Goal: Register for event/course

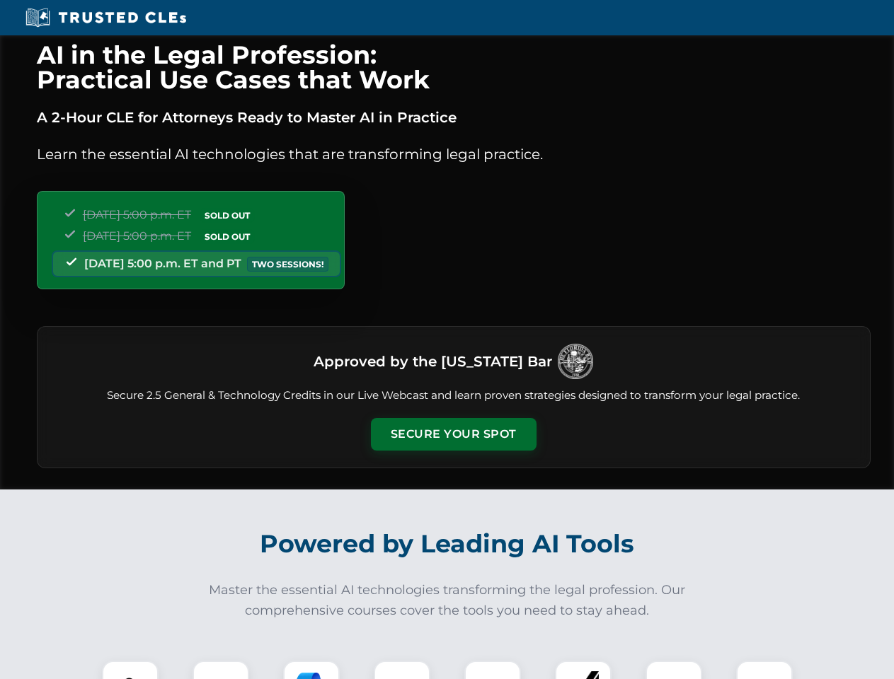
click at [453, 434] on button "Secure Your Spot" at bounding box center [454, 434] width 166 height 33
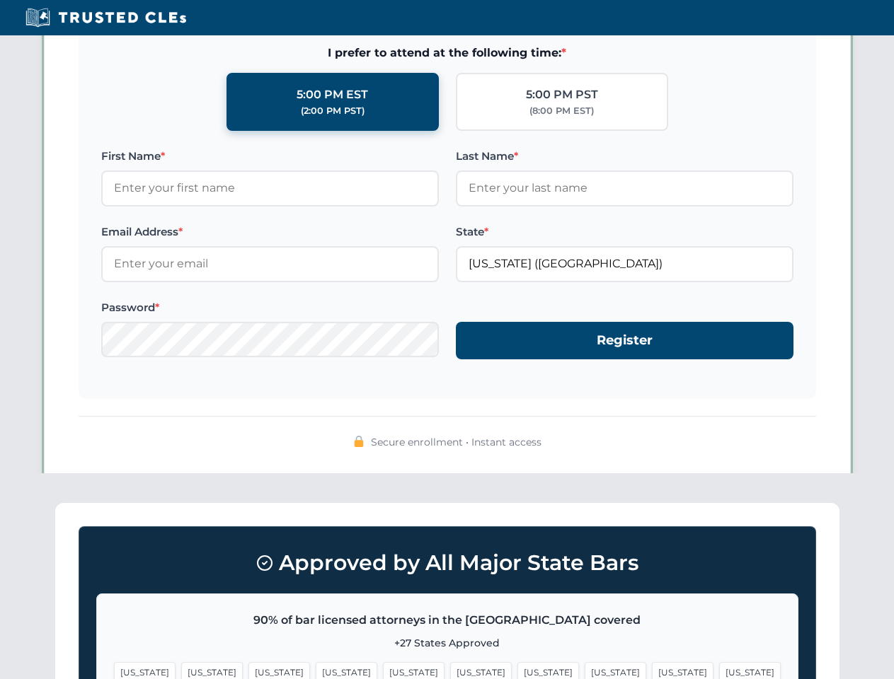
click at [517, 670] on span "[US_STATE]" at bounding box center [548, 672] width 62 height 21
click at [652, 670] on span "[US_STATE]" at bounding box center [683, 672] width 62 height 21
